Goal: Task Accomplishment & Management: Manage account settings

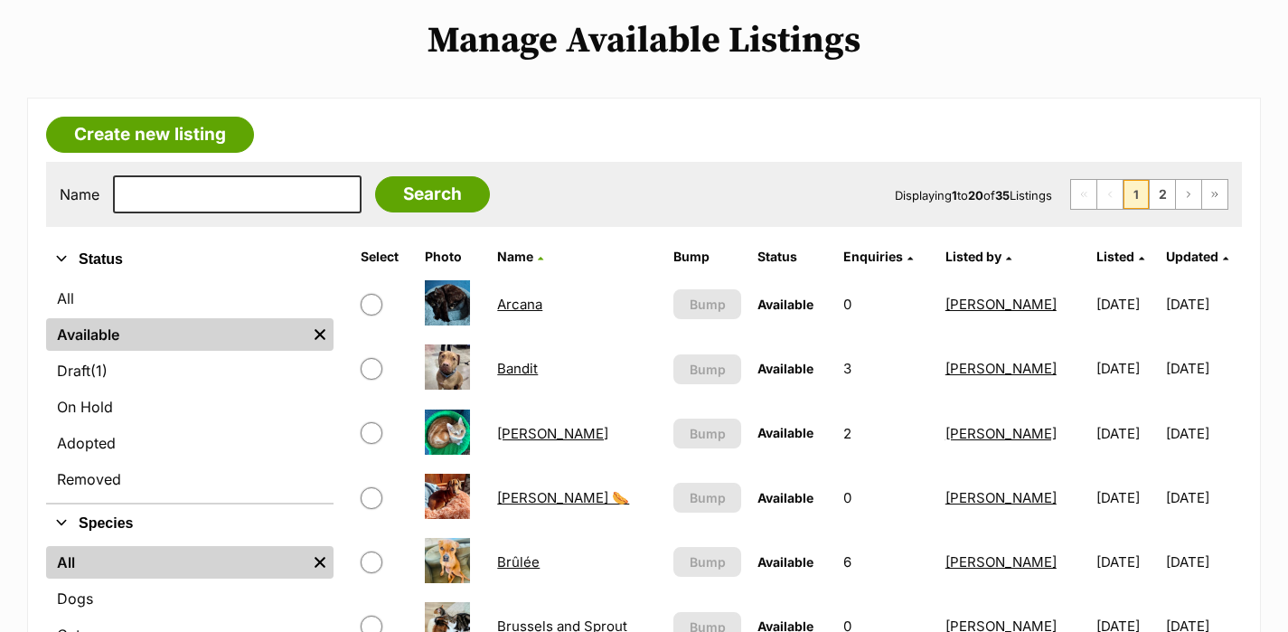
scroll to position [202, 0]
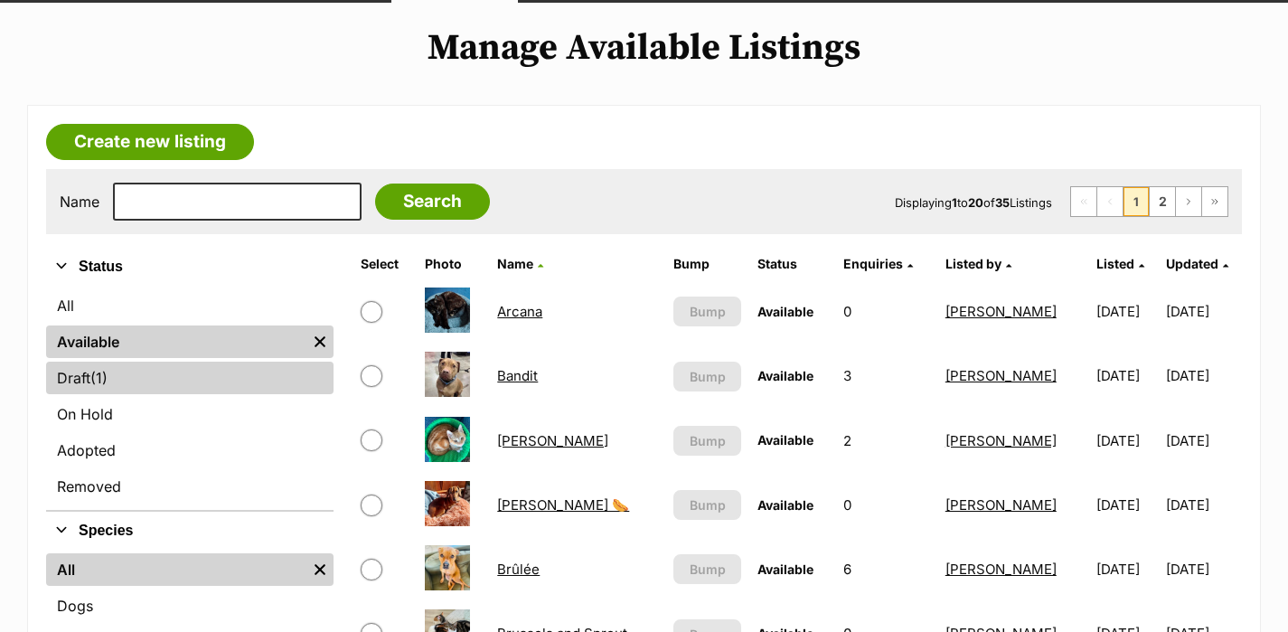
click at [158, 368] on link "Draft (1) Items" at bounding box center [189, 378] width 287 height 33
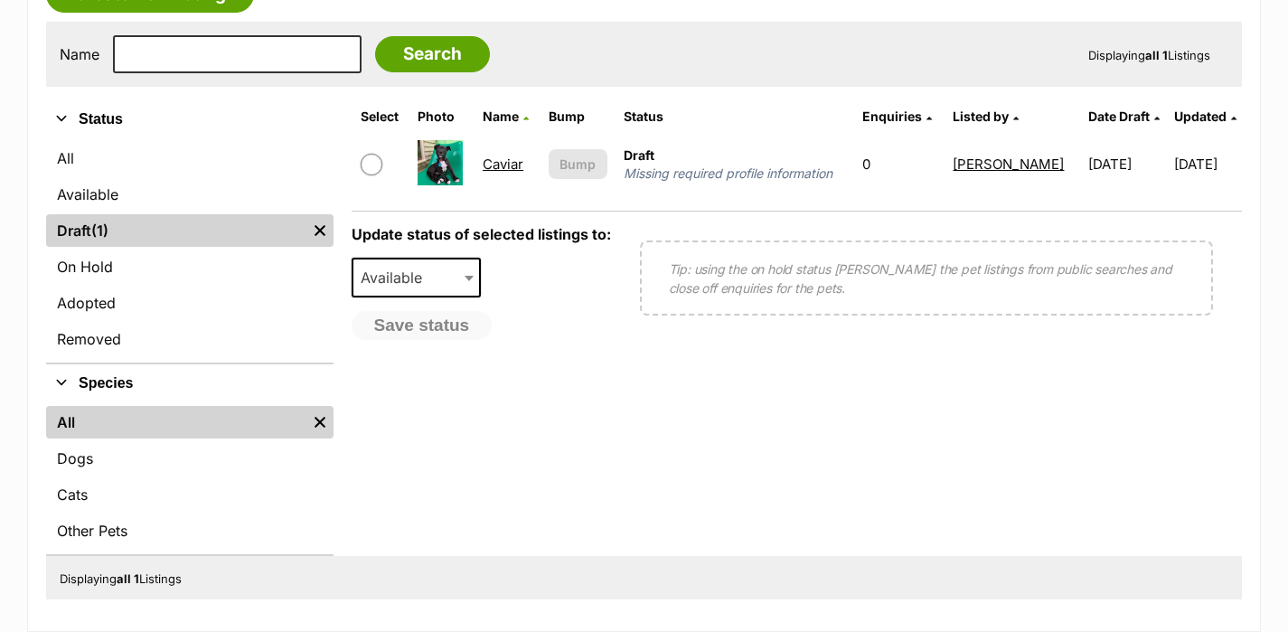
click at [502, 167] on link "Caviar" at bounding box center [503, 163] width 41 height 17
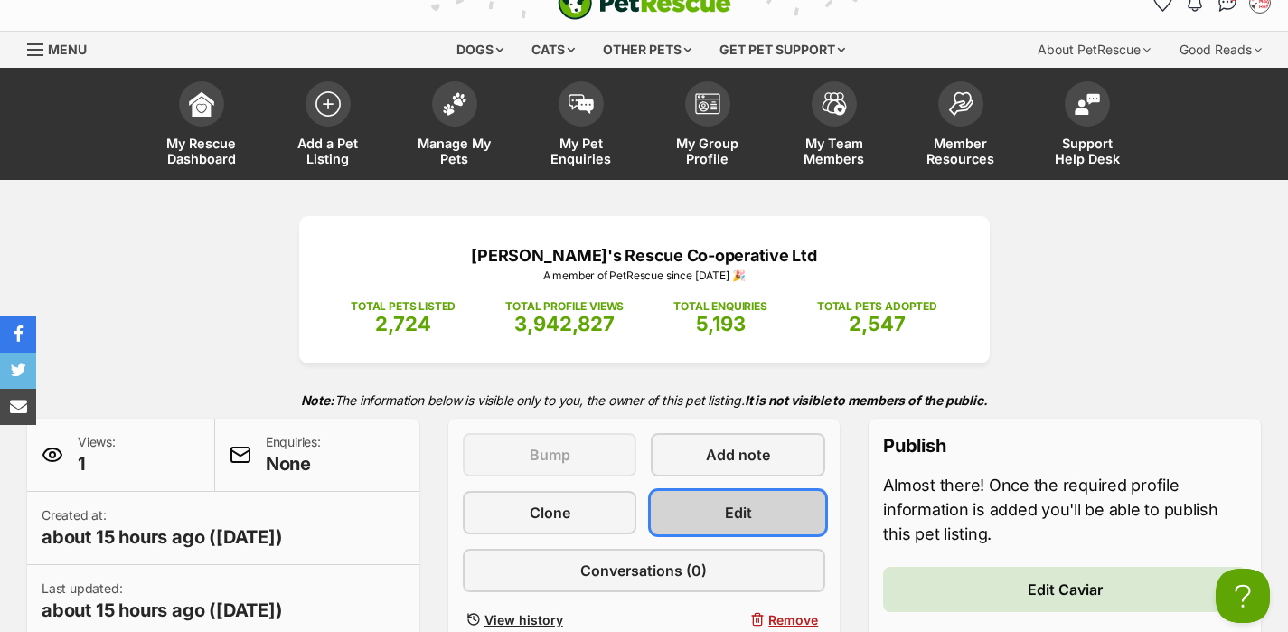
click at [719, 513] on link "Edit" at bounding box center [738, 512] width 174 height 43
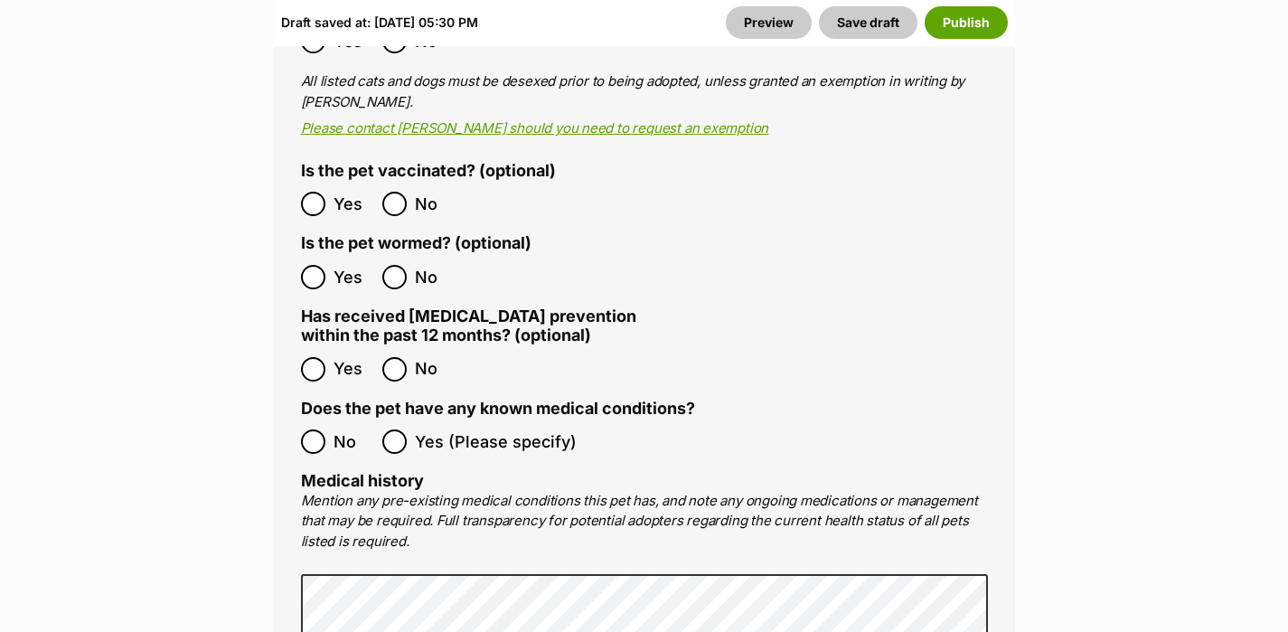
scroll to position [3705, 0]
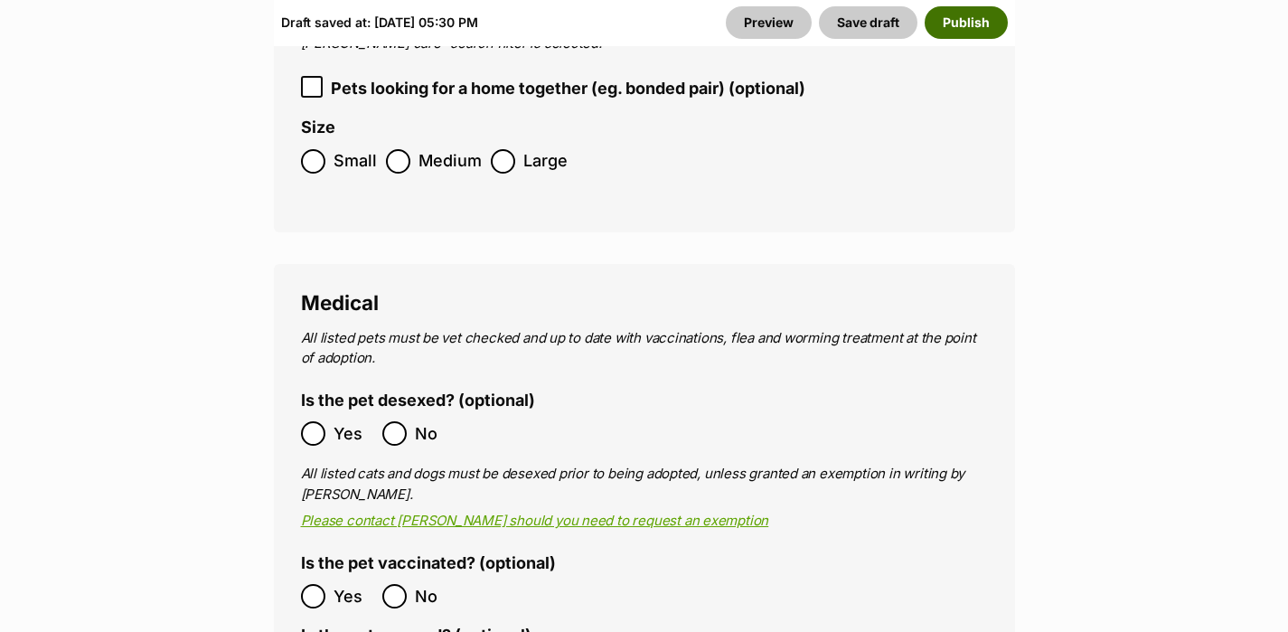
click at [973, 19] on button "Publish" at bounding box center [966, 22] width 83 height 33
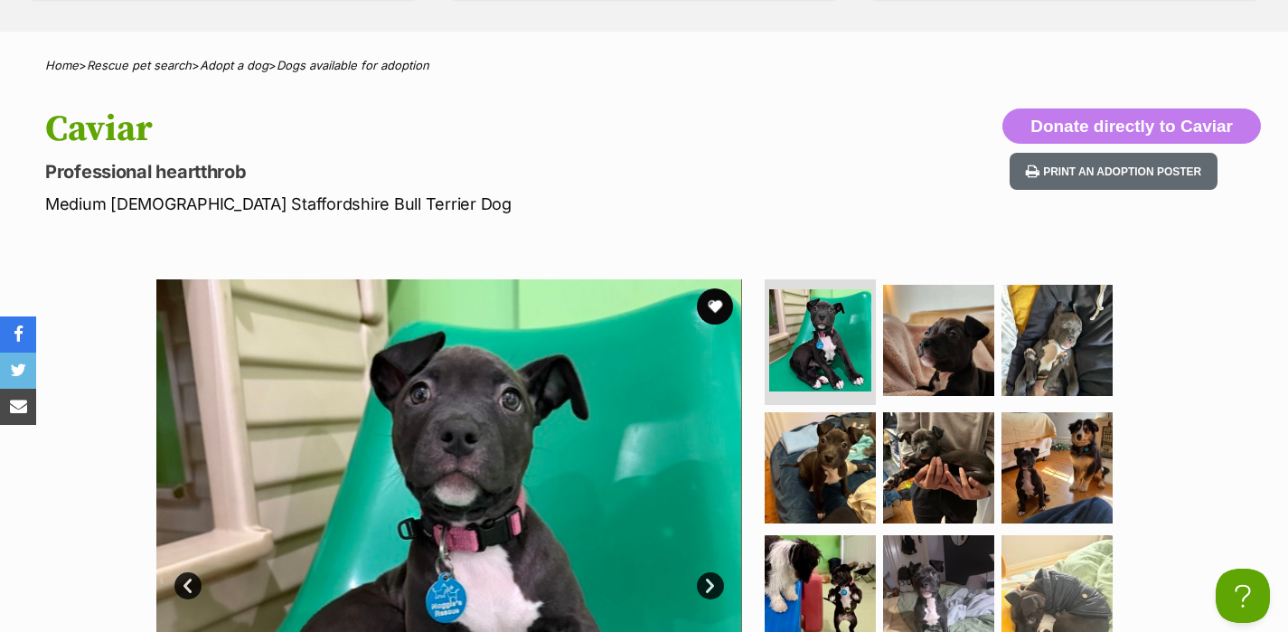
scroll to position [888, 0]
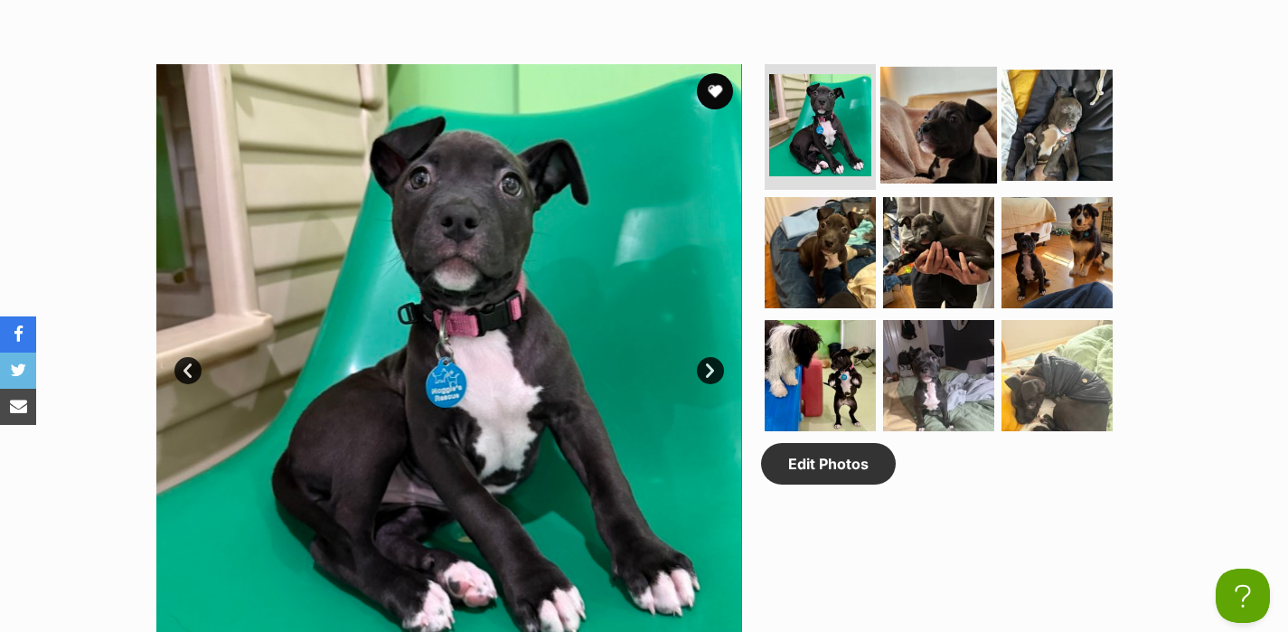
click at [899, 132] on img at bounding box center [938, 124] width 117 height 117
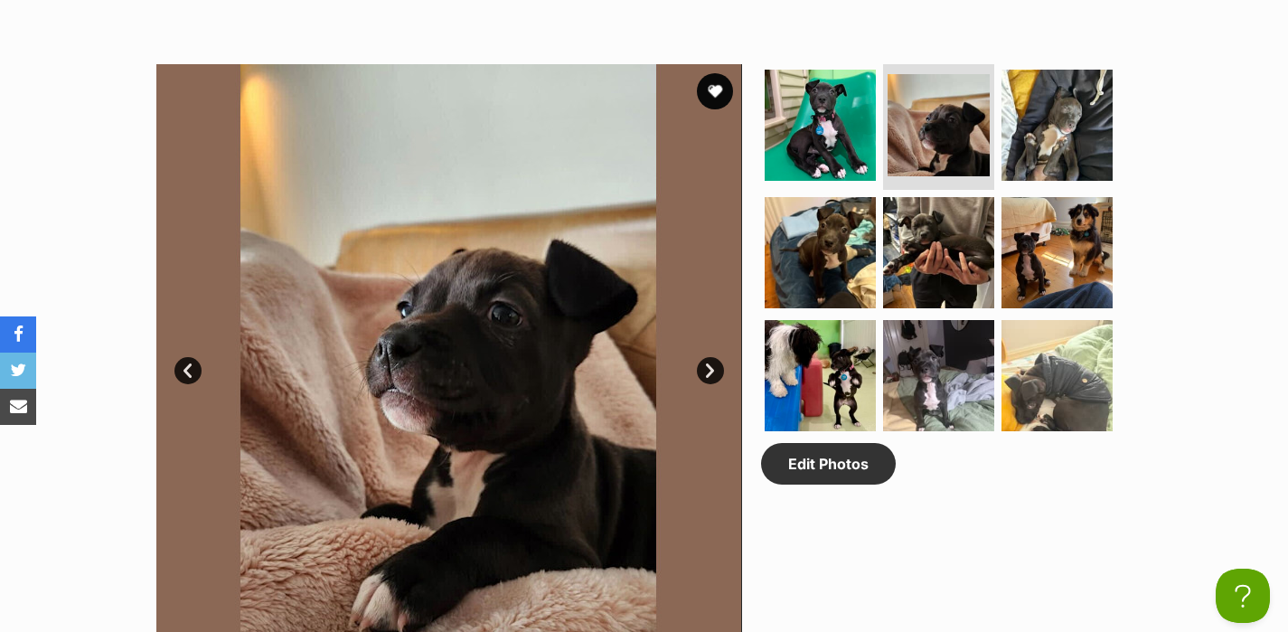
scroll to position [0, 0]
click at [993, 129] on ul at bounding box center [946, 253] width 371 height 379
click at [1026, 137] on img at bounding box center [1057, 124] width 117 height 117
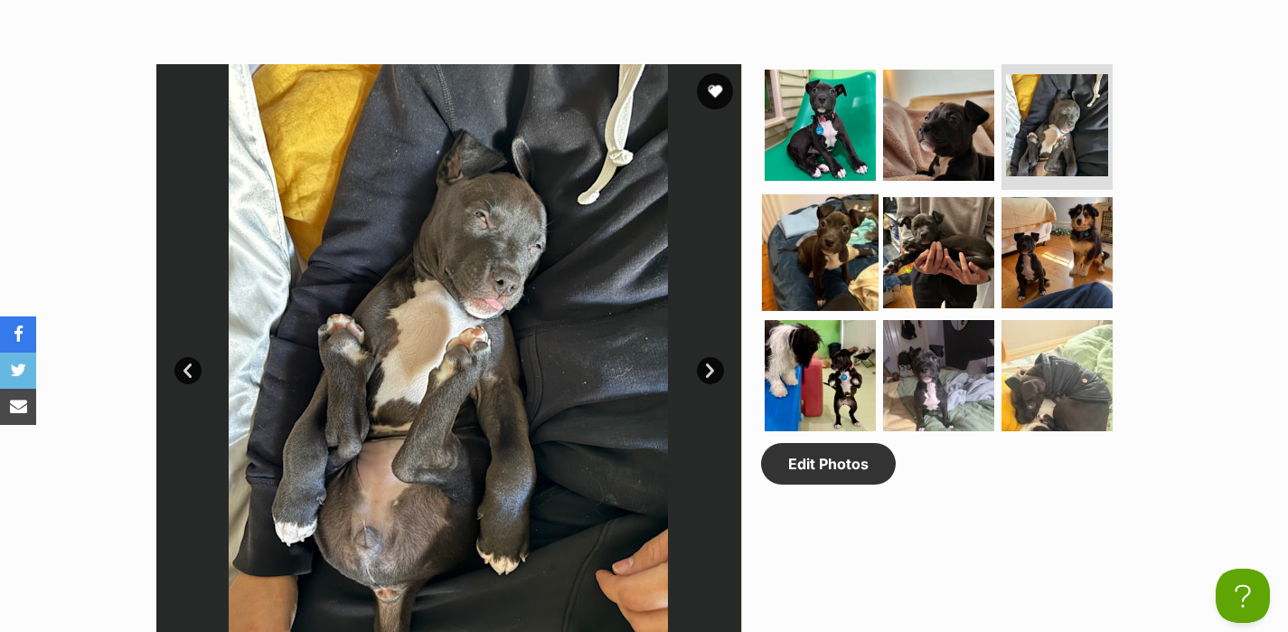
click at [852, 242] on img at bounding box center [820, 252] width 117 height 117
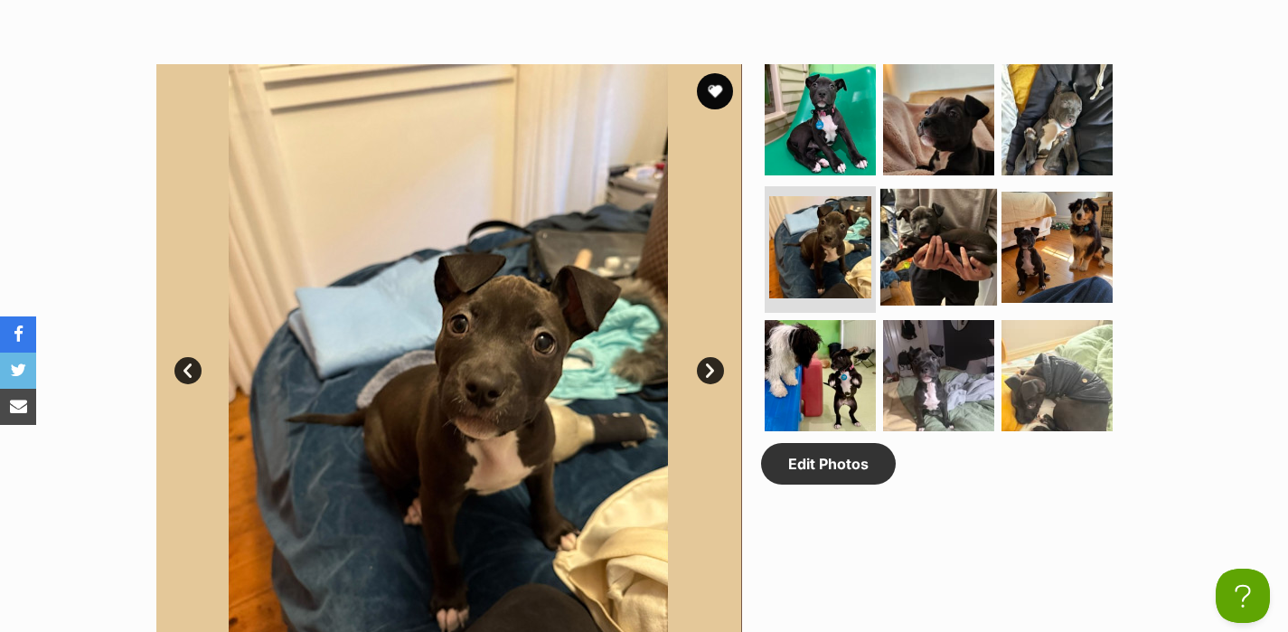
click at [953, 246] on img at bounding box center [938, 247] width 117 height 117
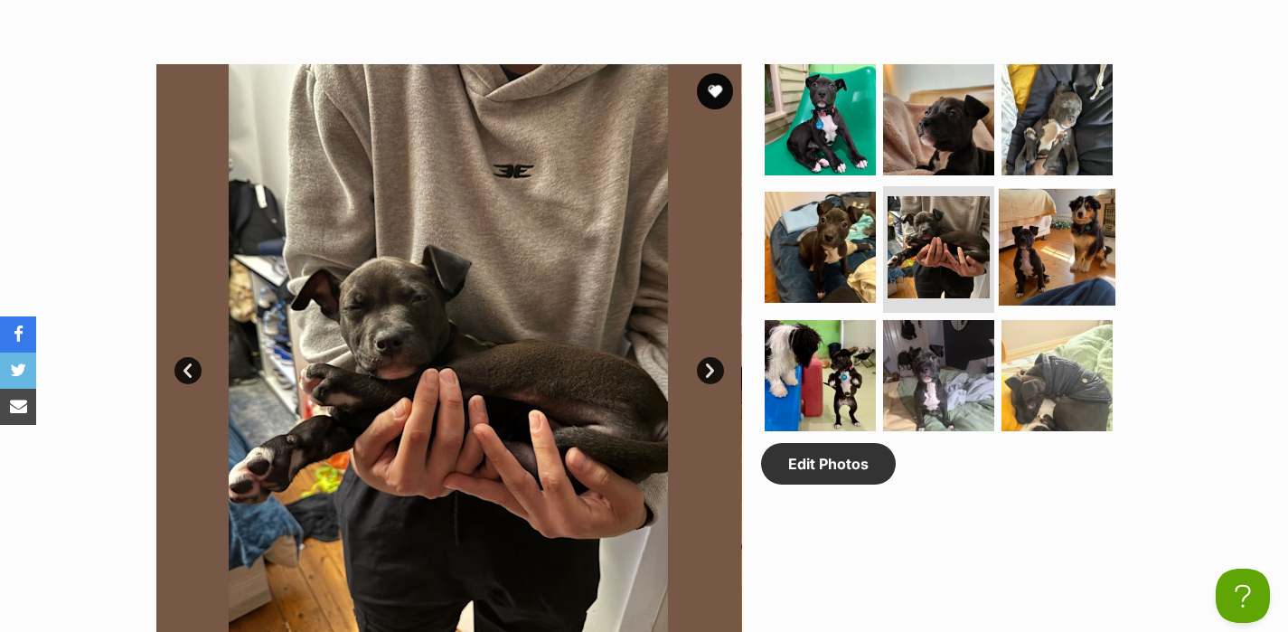
click at [1029, 244] on img at bounding box center [1057, 247] width 117 height 117
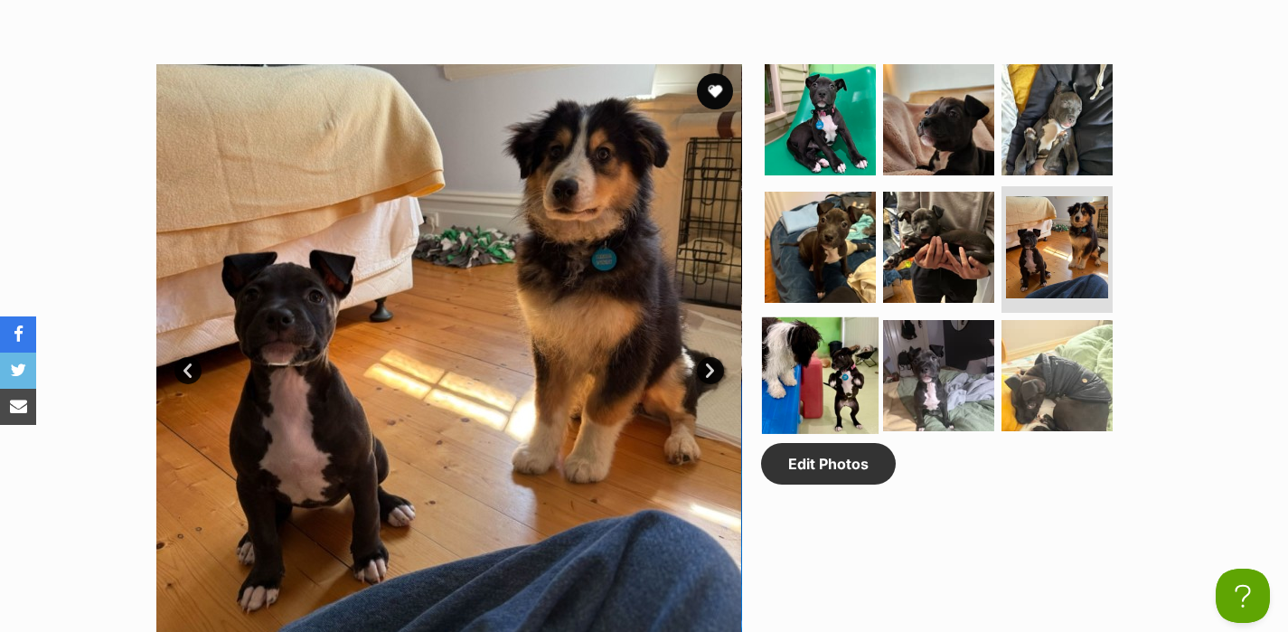
click at [798, 358] on img at bounding box center [820, 375] width 117 height 117
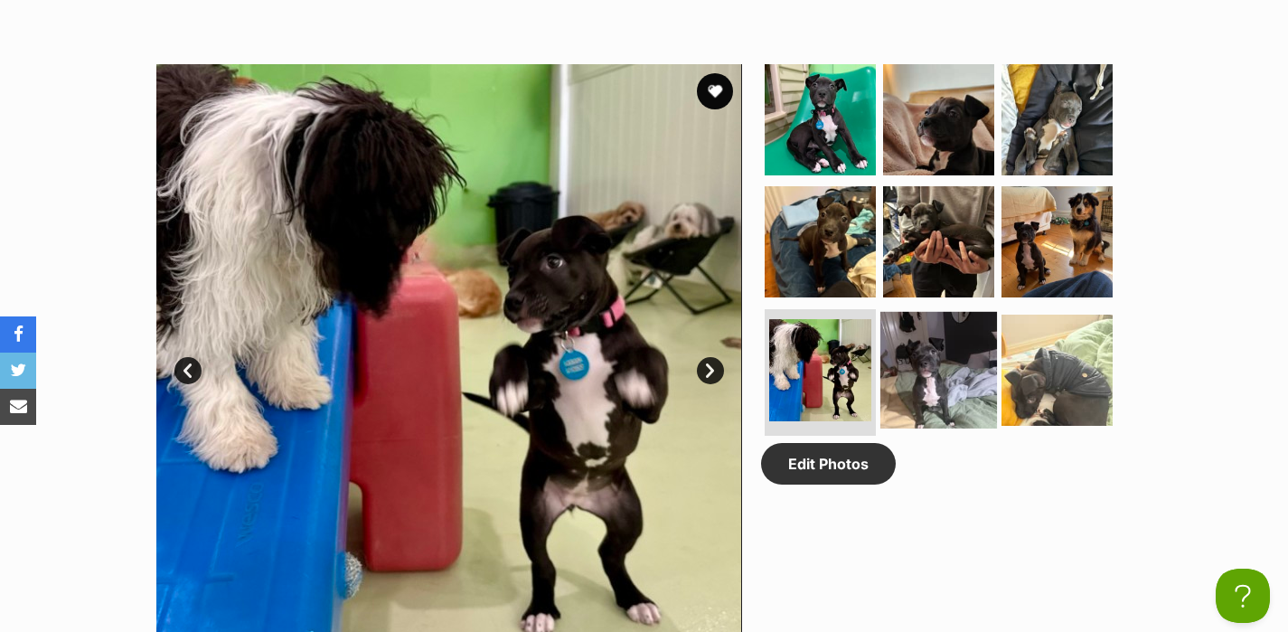
click at [964, 355] on img at bounding box center [938, 370] width 117 height 117
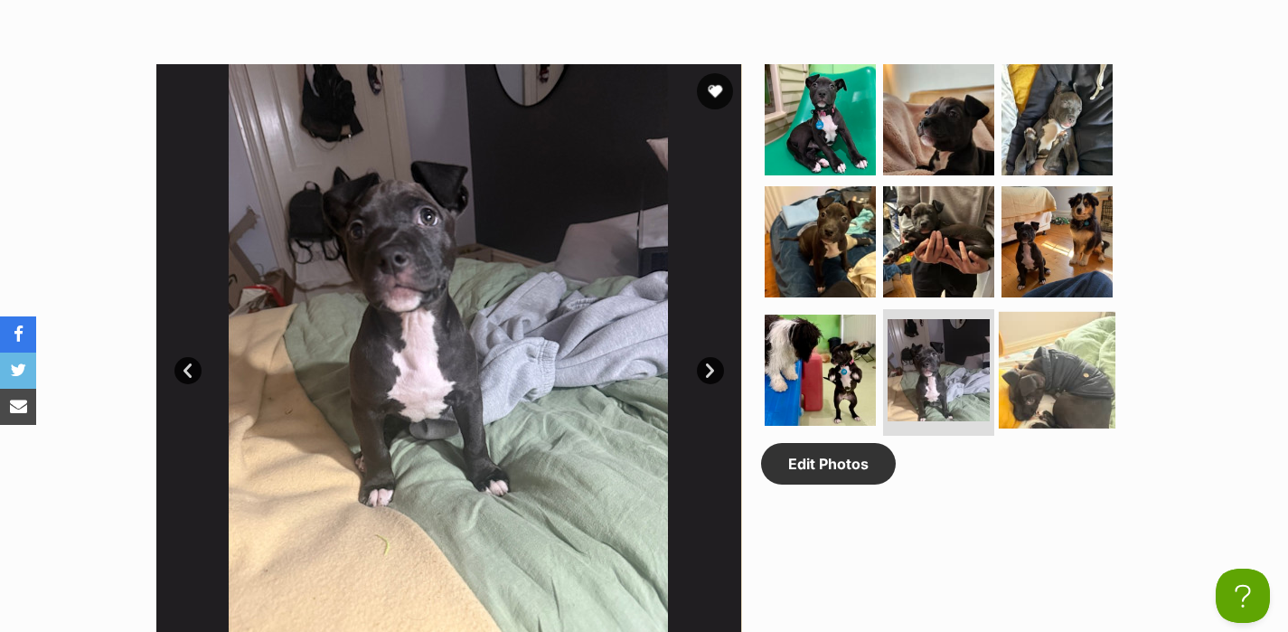
click at [1069, 354] on img at bounding box center [1057, 370] width 117 height 117
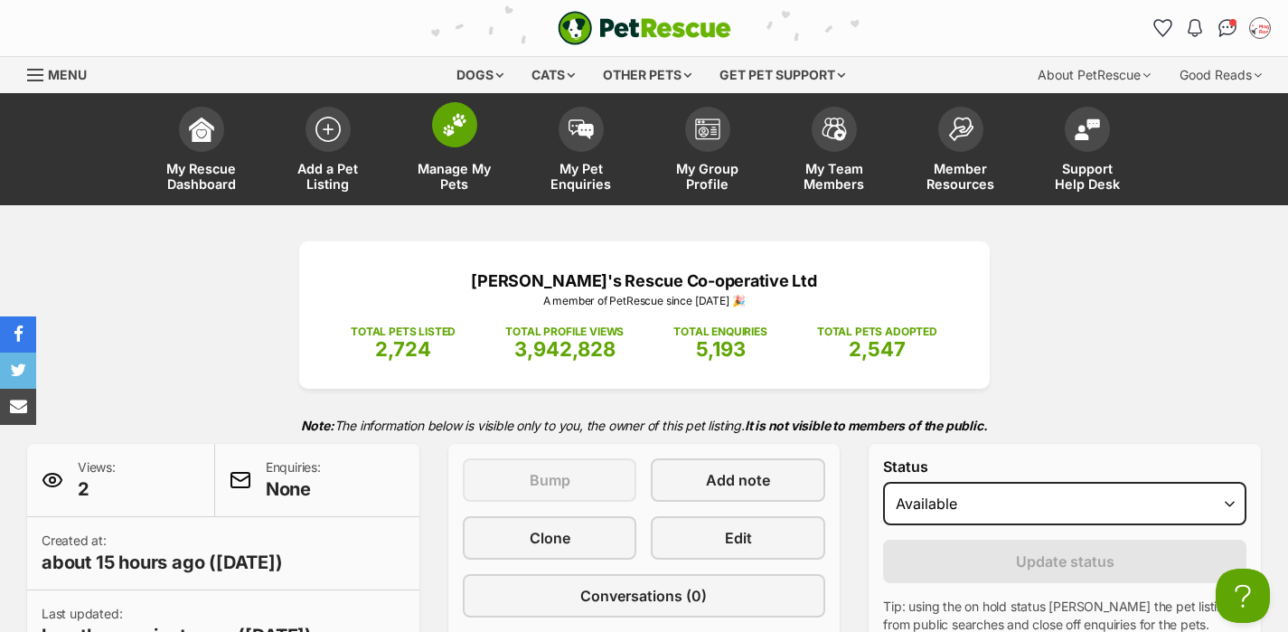
click at [458, 144] on span at bounding box center [454, 124] width 45 height 45
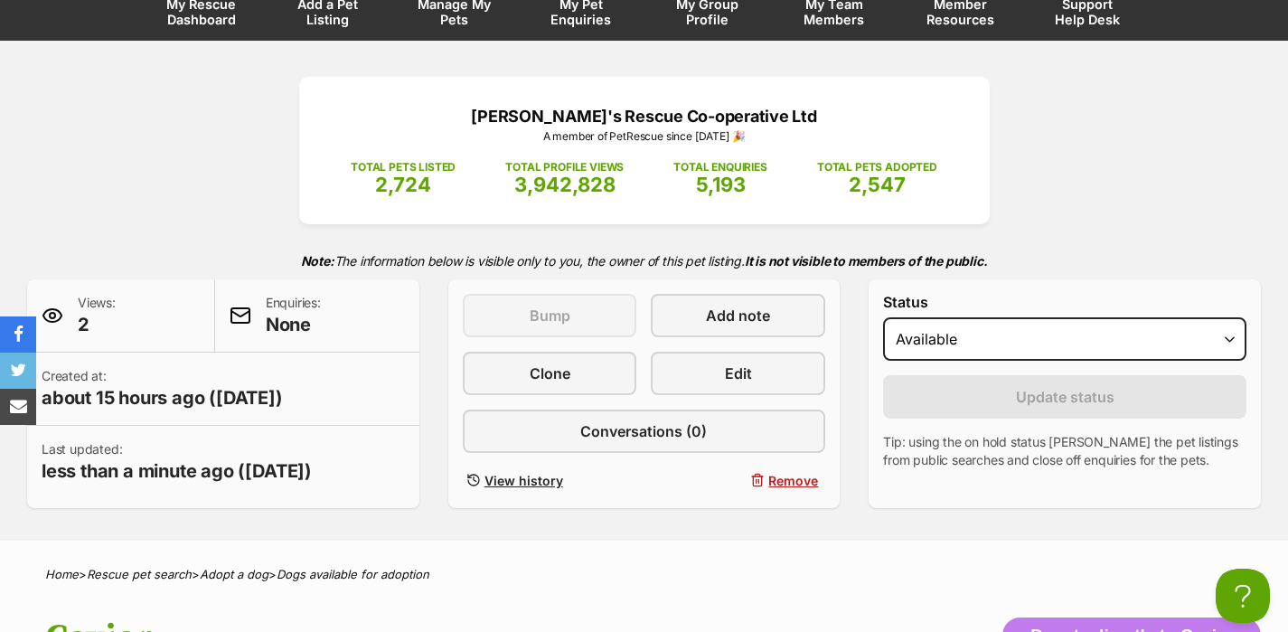
scroll to position [317, 0]
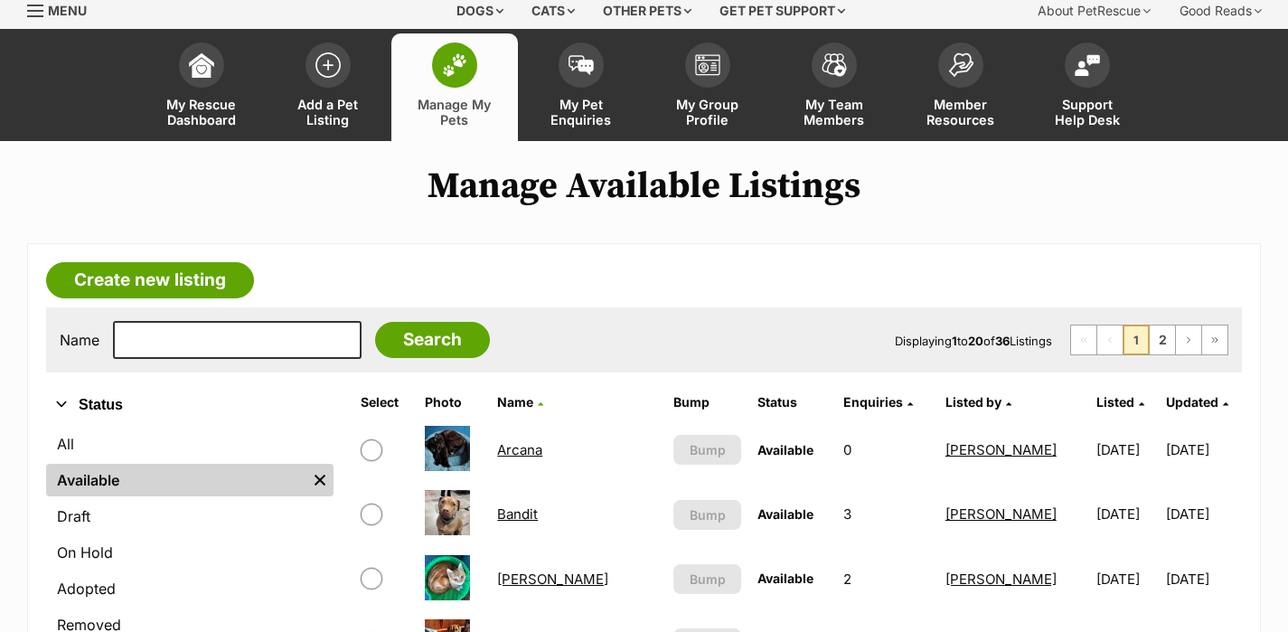
scroll to position [334, 0]
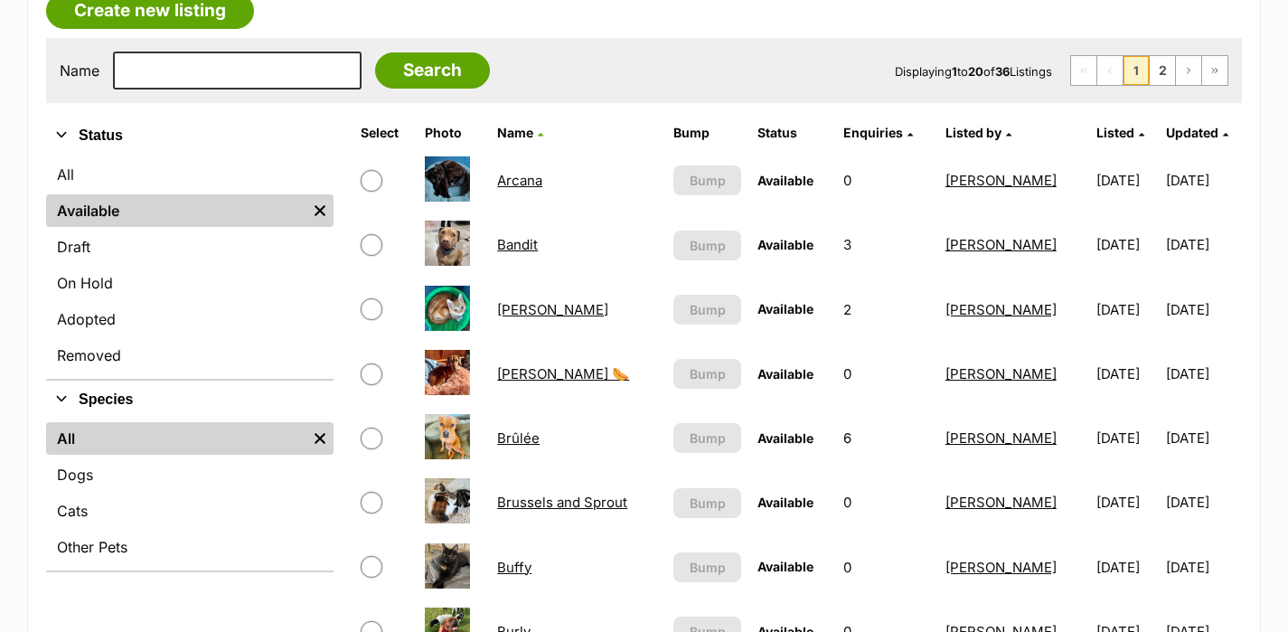
click at [543, 367] on link "[PERSON_NAME] 🌭" at bounding box center [563, 373] width 132 height 17
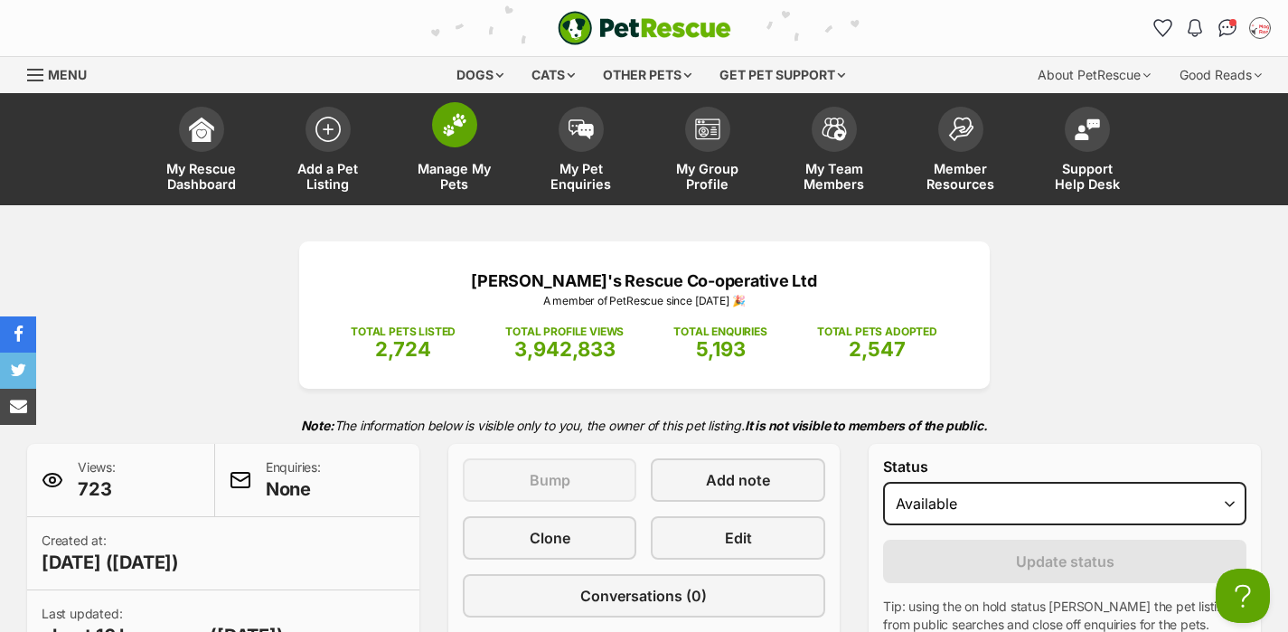
click at [447, 133] on img at bounding box center [454, 124] width 25 height 23
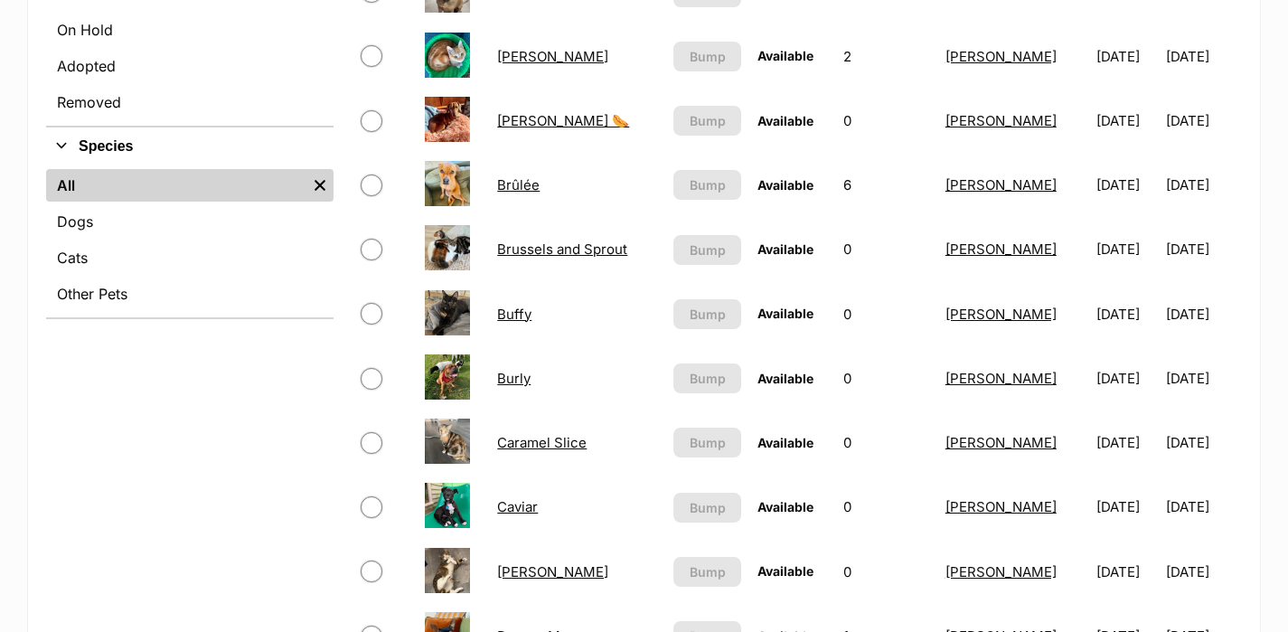
scroll to position [591, 0]
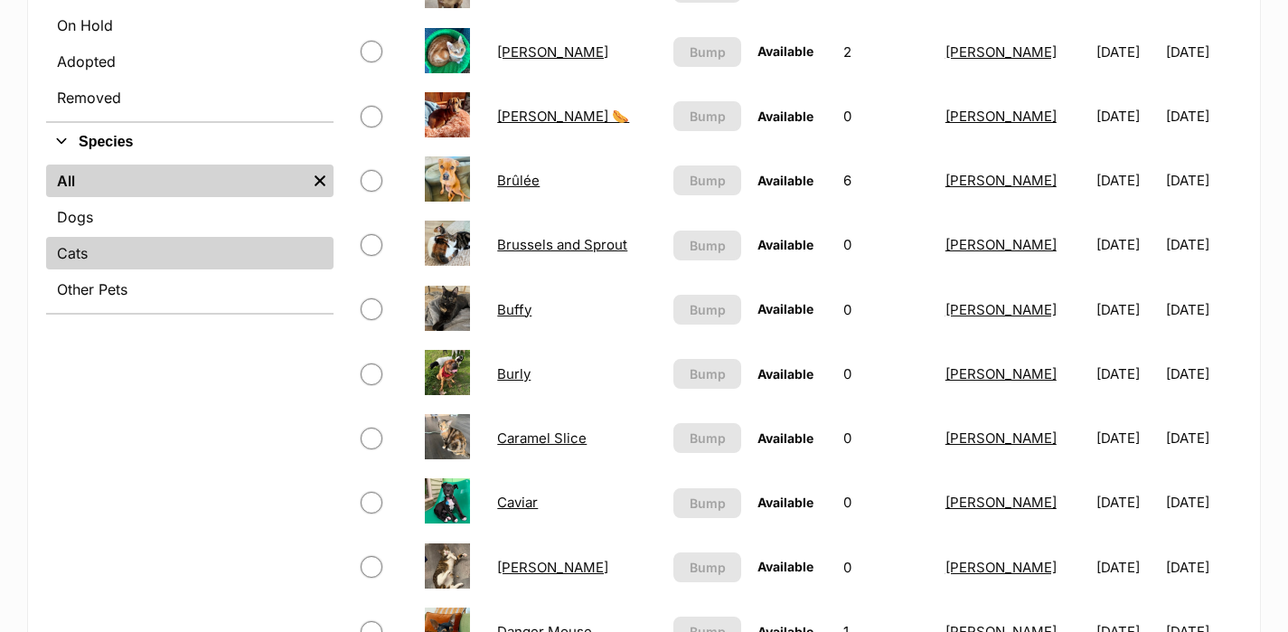
click at [196, 249] on link "Cats" at bounding box center [189, 253] width 287 height 33
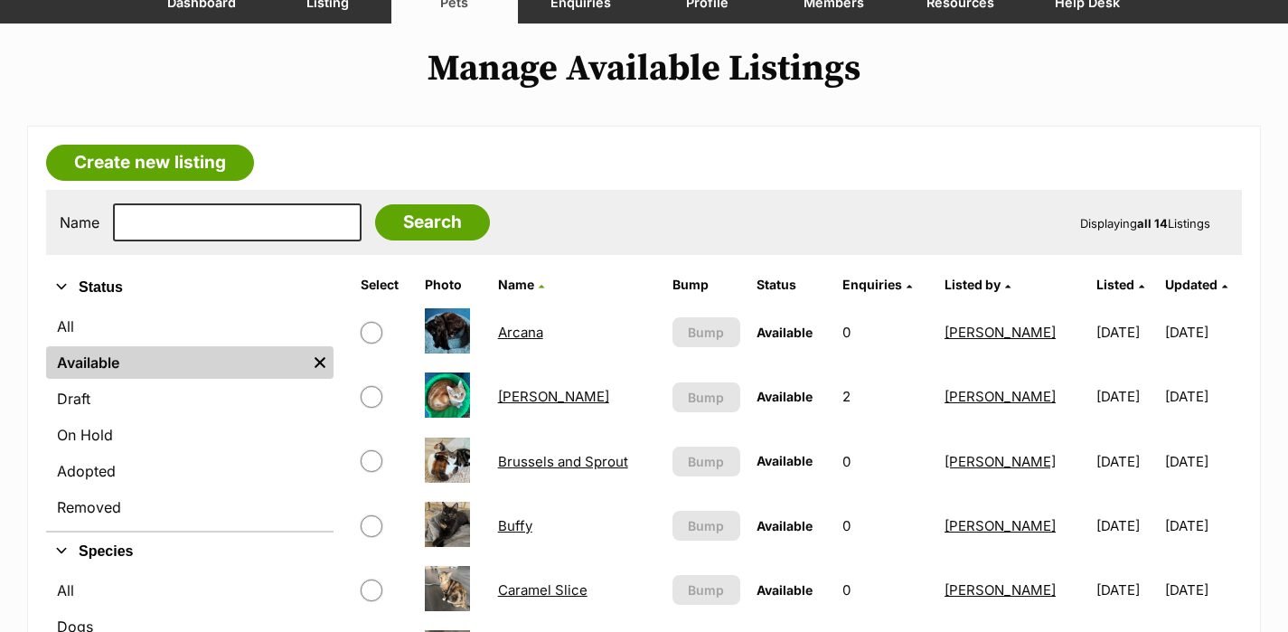
scroll to position [174, 0]
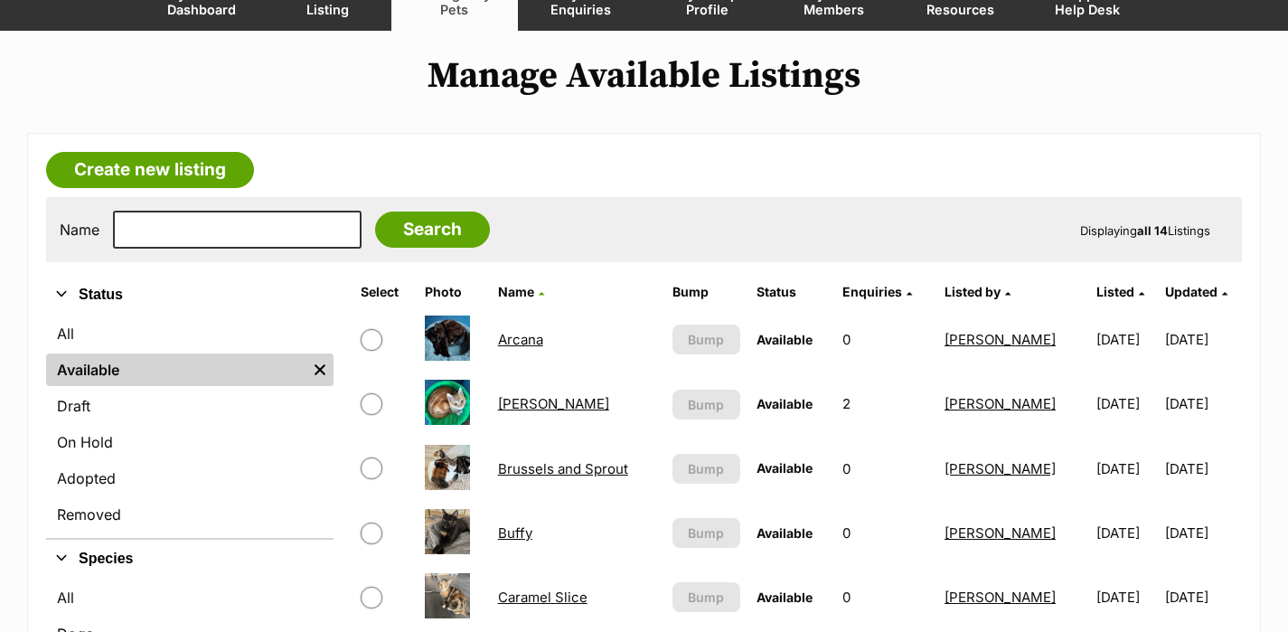
click at [1096, 296] on span "Listed" at bounding box center [1115, 291] width 38 height 15
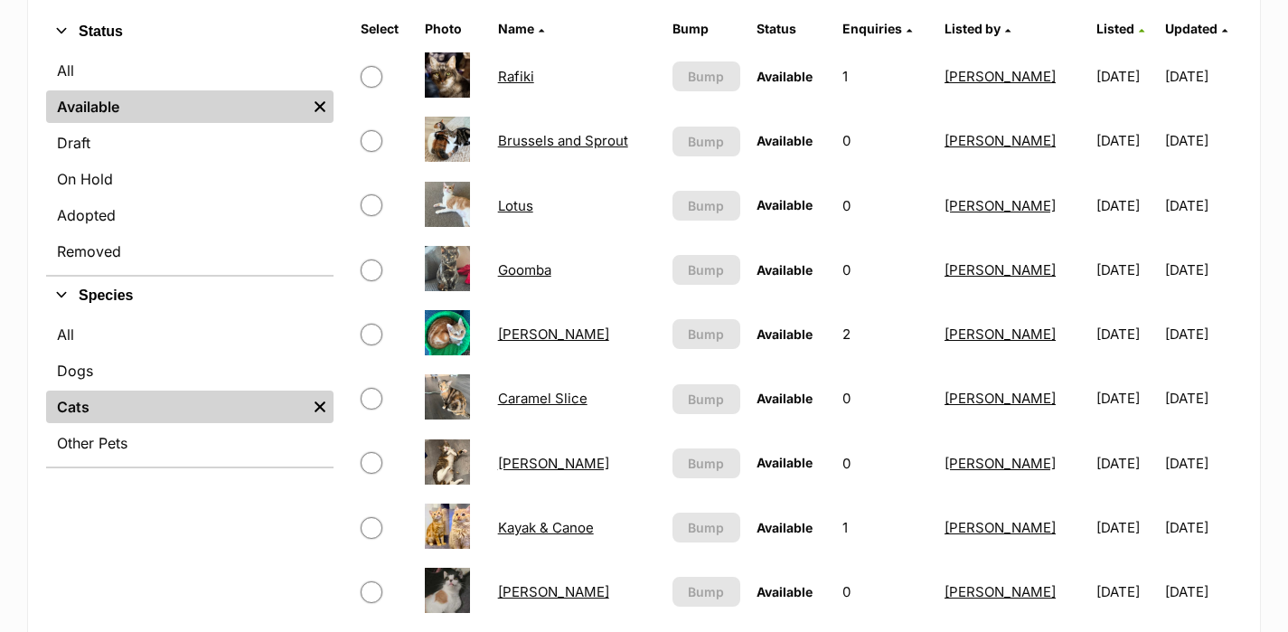
scroll to position [438, 0]
click at [540, 409] on td "Caramel Slice" at bounding box center [577, 397] width 173 height 62
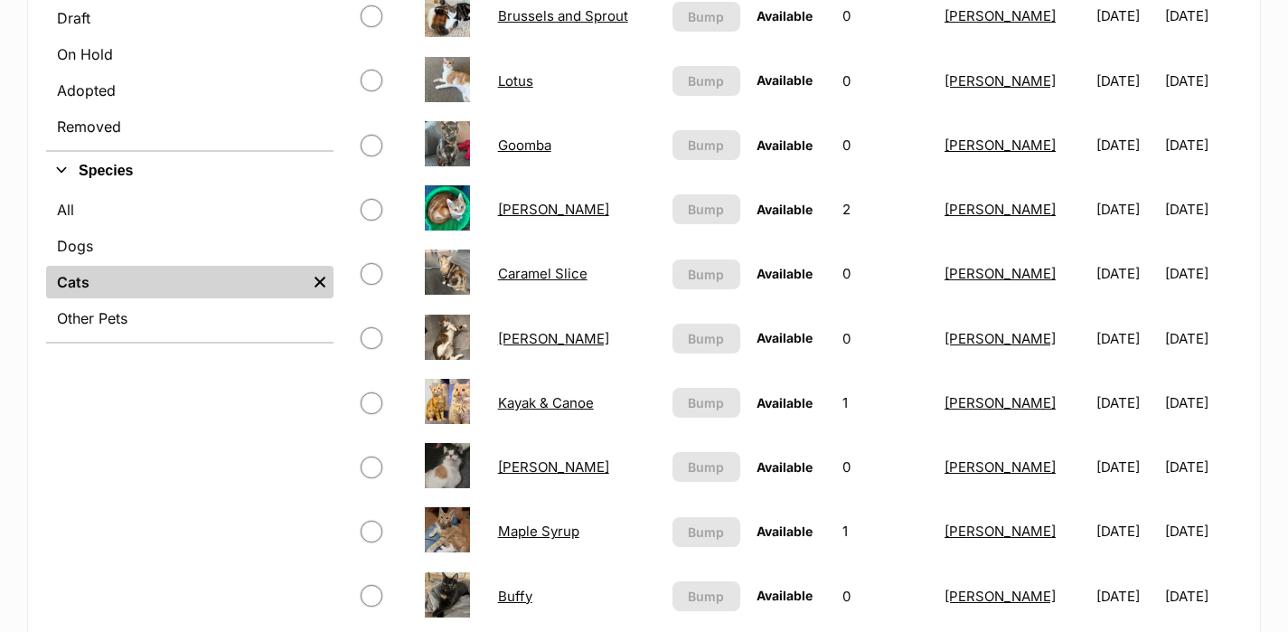
scroll to position [263, 0]
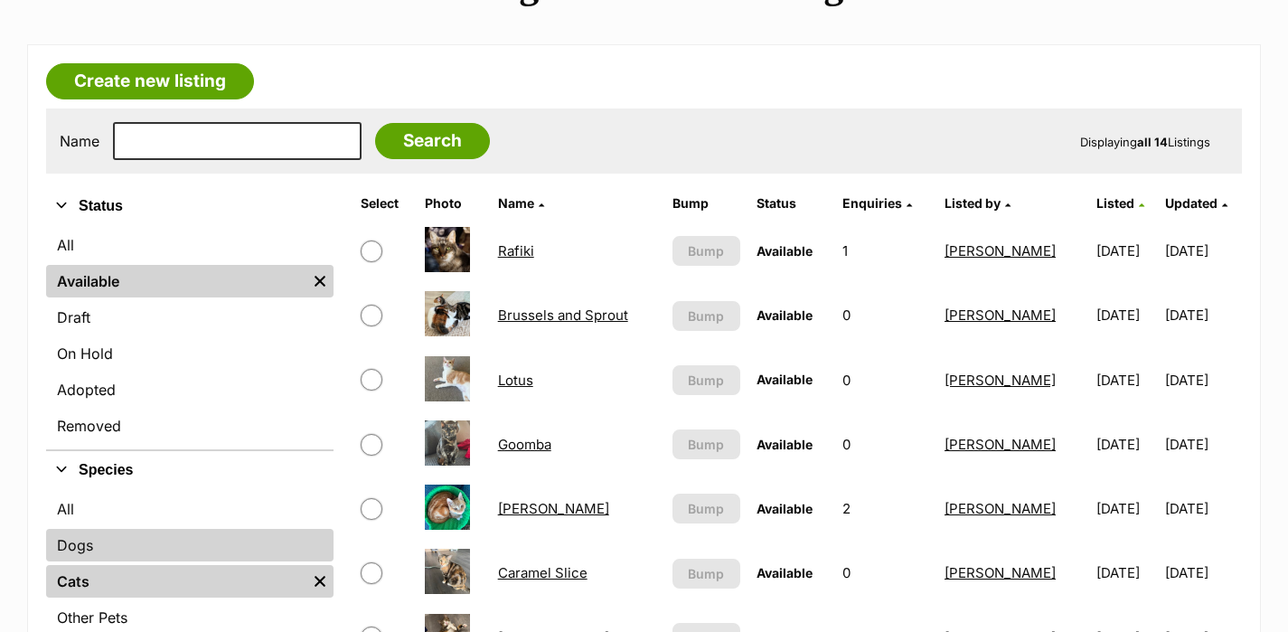
click at [126, 548] on link "Dogs" at bounding box center [189, 545] width 287 height 33
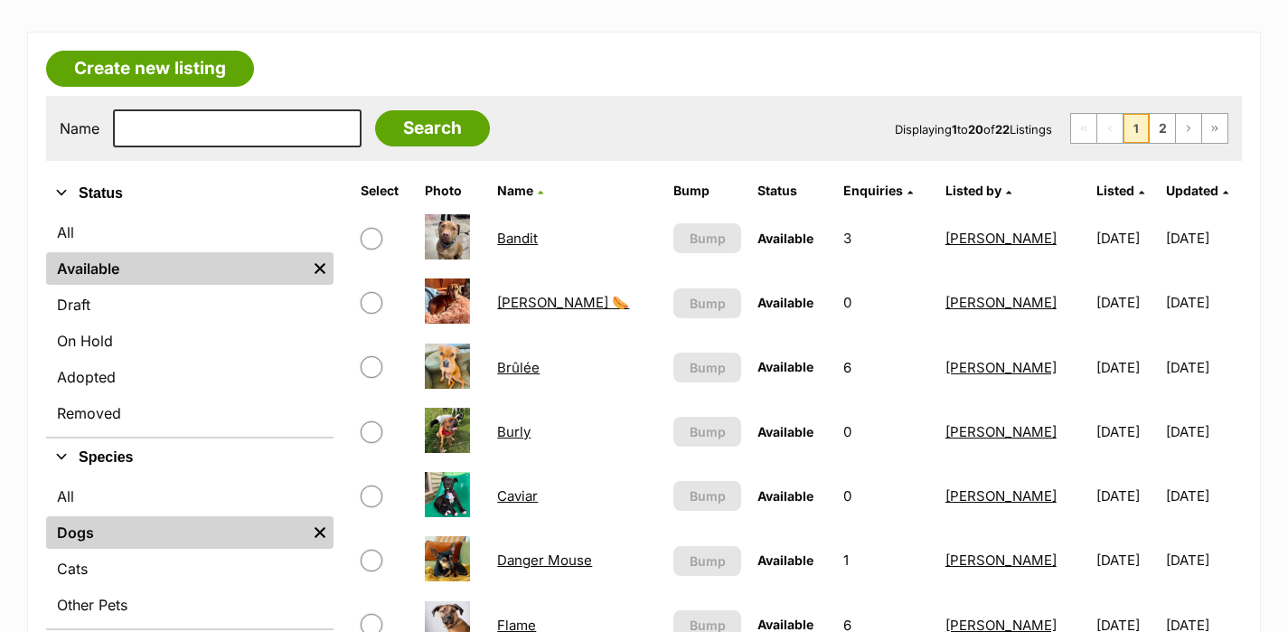
scroll to position [282, 0]
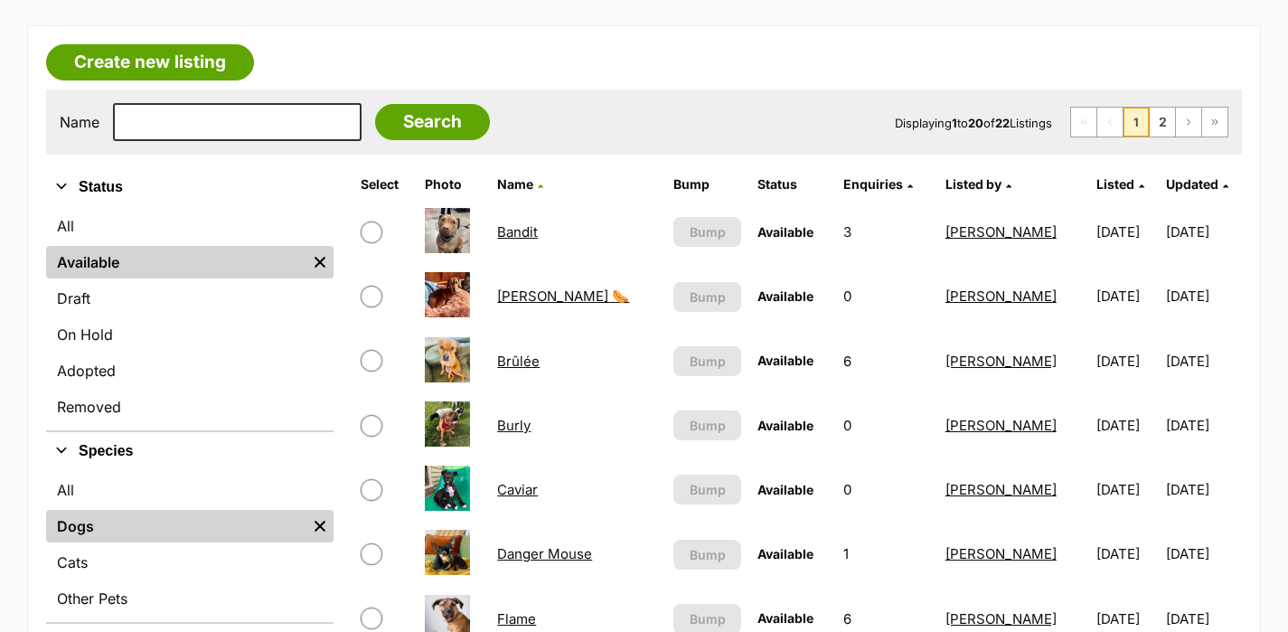
click at [1096, 179] on span "Listed" at bounding box center [1115, 183] width 38 height 15
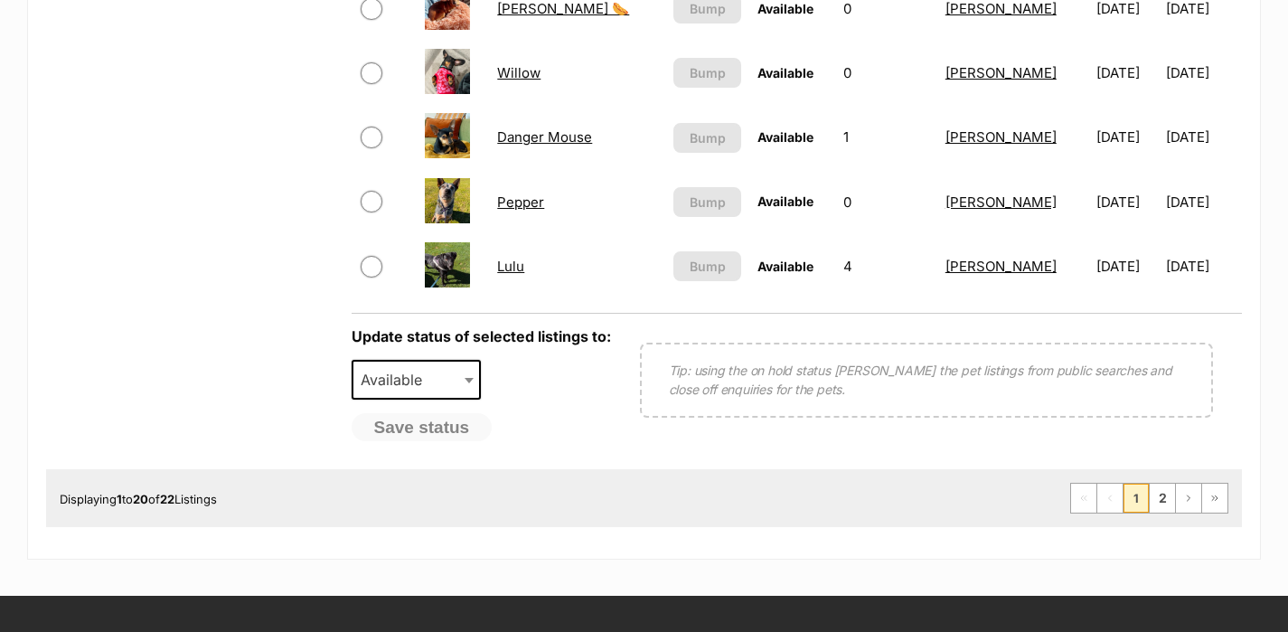
scroll to position [1541, 0]
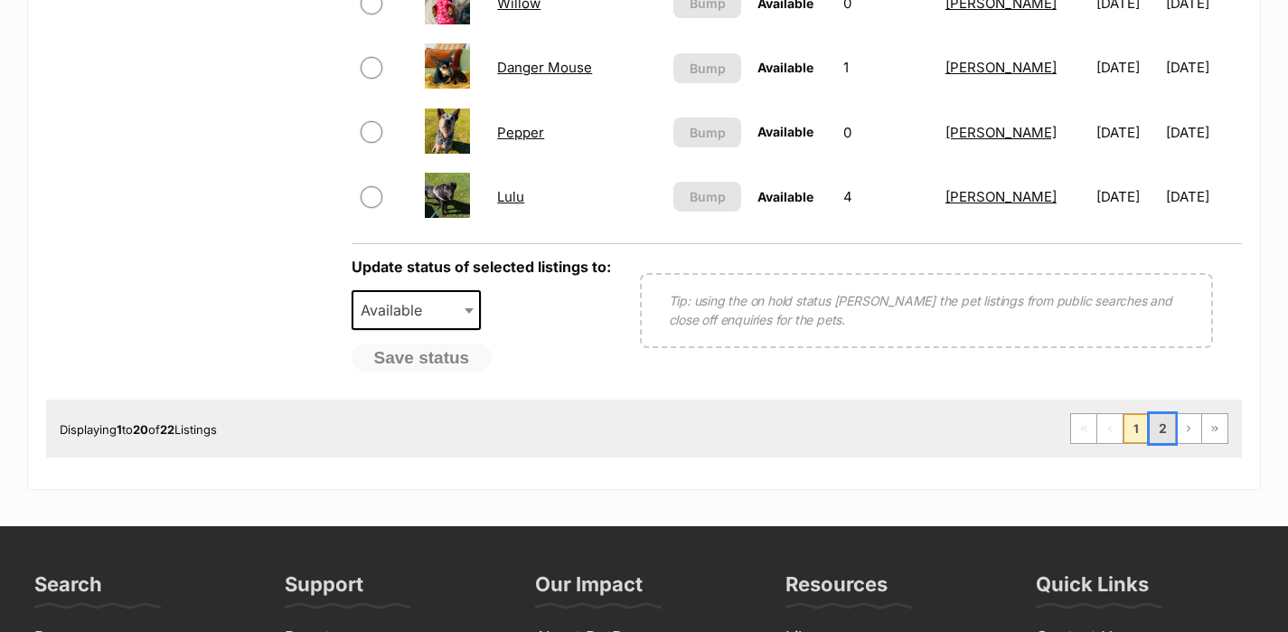
click at [1165, 429] on link "2" at bounding box center [1162, 428] width 25 height 29
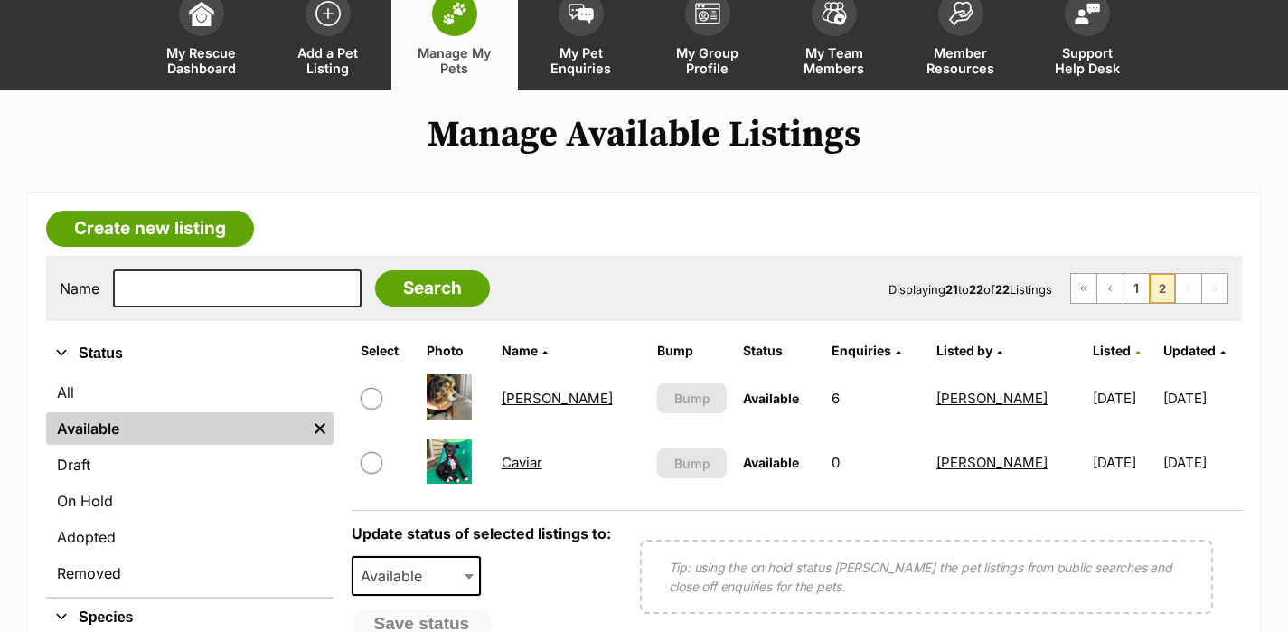
scroll to position [117, 0]
